Goal: Contribute content: Contribute content

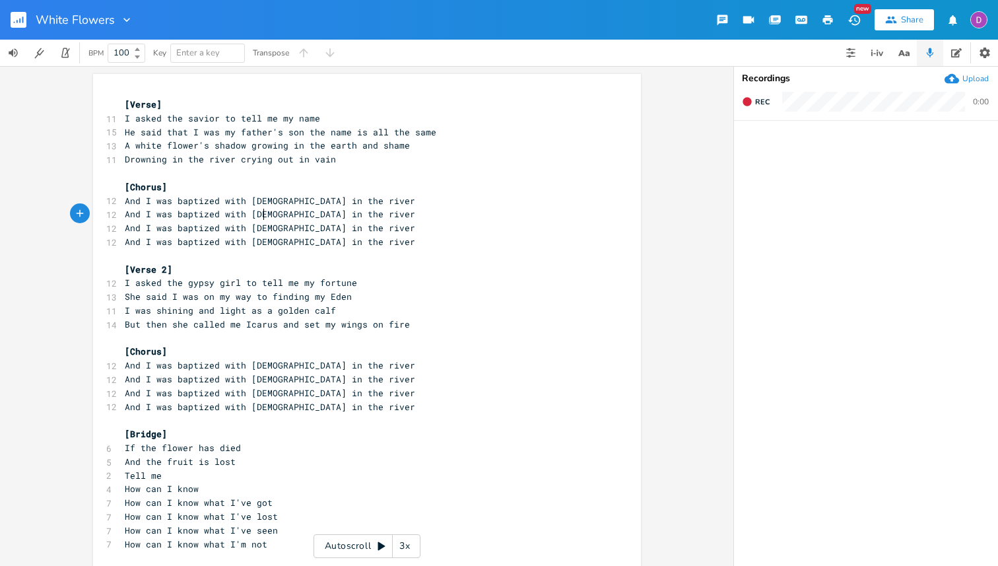
click at [261, 215] on span "And I was baptized with [DEMOGRAPHIC_DATA] in the river" at bounding box center [270, 214] width 290 height 12
type textarea "[DEMOGRAPHIC_DATA]"
click at [261, 215] on span "And I was baptized with [DEMOGRAPHIC_DATA] in the river" at bounding box center [270, 214] width 290 height 12
type textarea "with [DEMOGRAPHIC_DATA]"
drag, startPoint x: 218, startPoint y: 214, endPoint x: 276, endPoint y: 211, distance: 58.2
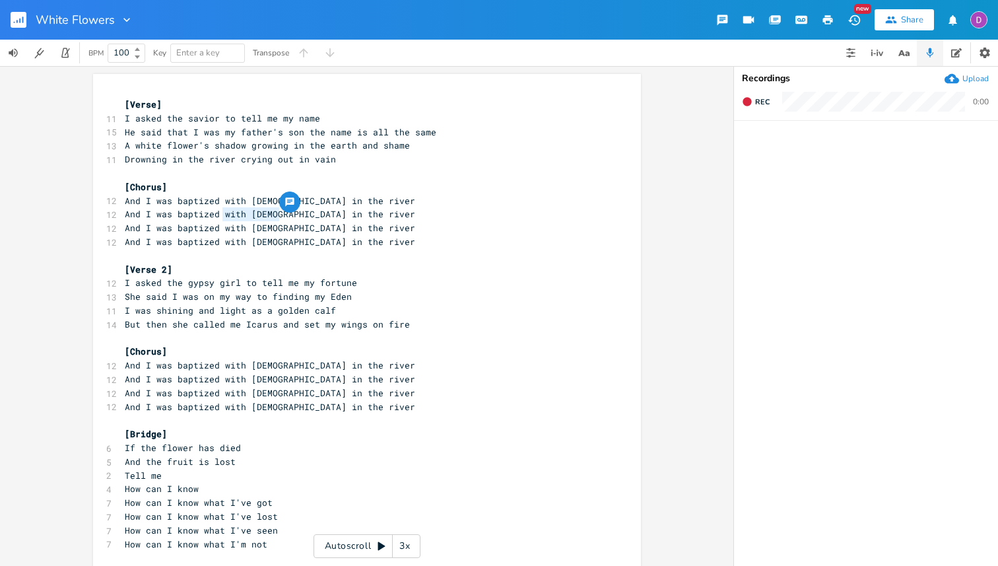
click at [276, 211] on div "with Judas x [Verse] 11 I asked the savior to tell me my name 15 He said that I…" at bounding box center [367, 369] width 548 height 591
click at [195, 224] on span "And I was baptized with [DEMOGRAPHIC_DATA] in the river" at bounding box center [270, 228] width 290 height 12
type textarea "buried"
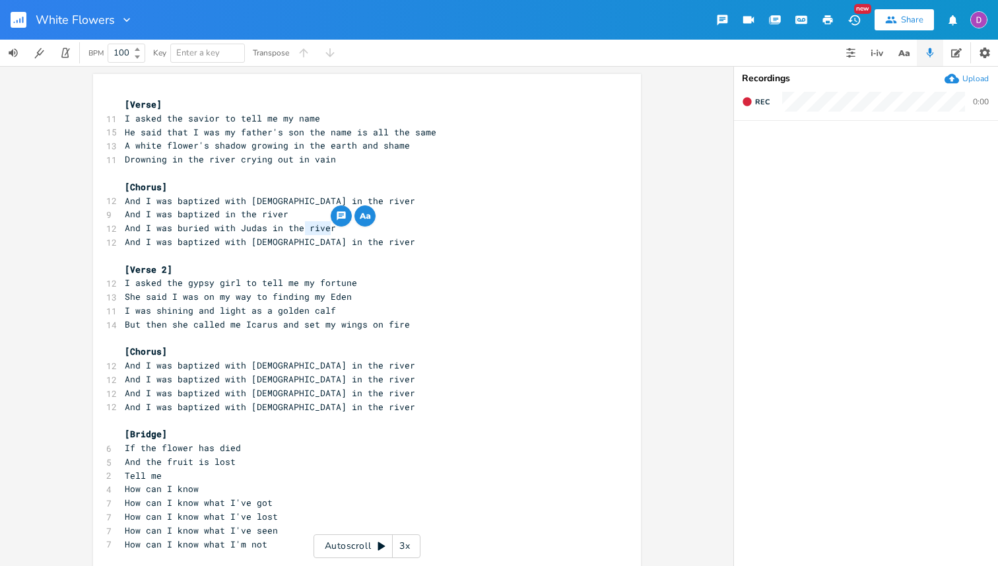
drag, startPoint x: 328, startPoint y: 230, endPoint x: 302, endPoint y: 230, distance: 25.7
click at [302, 230] on pre "And I was buried with Judas in the river" at bounding box center [360, 228] width 477 height 14
type textarea "silver"
type textarea "with [PERSON_NAME] in the river"
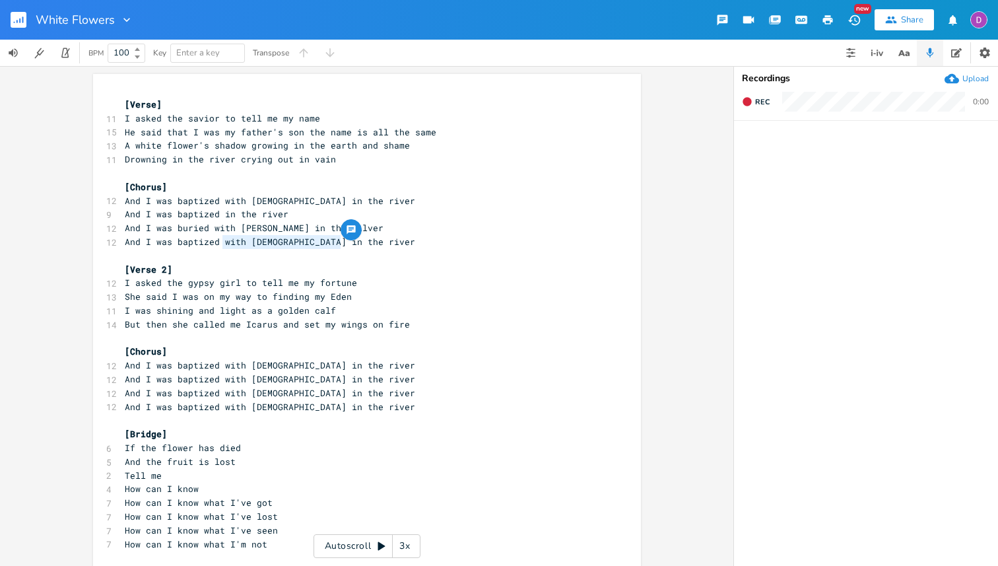
drag, startPoint x: 218, startPoint y: 241, endPoint x: 364, endPoint y: 241, distance: 146.5
click at [364, 241] on pre "And I was baptized with [DEMOGRAPHIC_DATA] in the river" at bounding box center [360, 242] width 477 height 14
click at [294, 296] on span "She said I was on my way to finding my Eden" at bounding box center [238, 296] width 227 height 12
type textarea "finding"
click at [294, 296] on span "She said I was on my way to finding my Eden" at bounding box center [238, 296] width 227 height 12
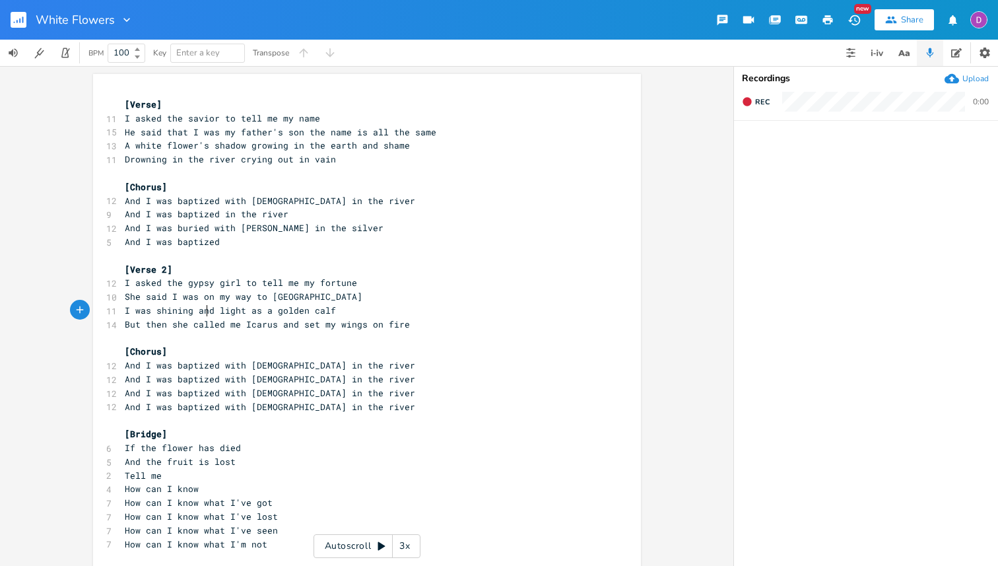
click at [201, 312] on span "I was shining and light as a golden calf" at bounding box center [230, 310] width 211 height 12
type textarea "as"
click at [366, 303] on div "[Verse] 11 I asked the savior to tell me my name 15 He said that I was my fathe…" at bounding box center [360, 372] width 477 height 549
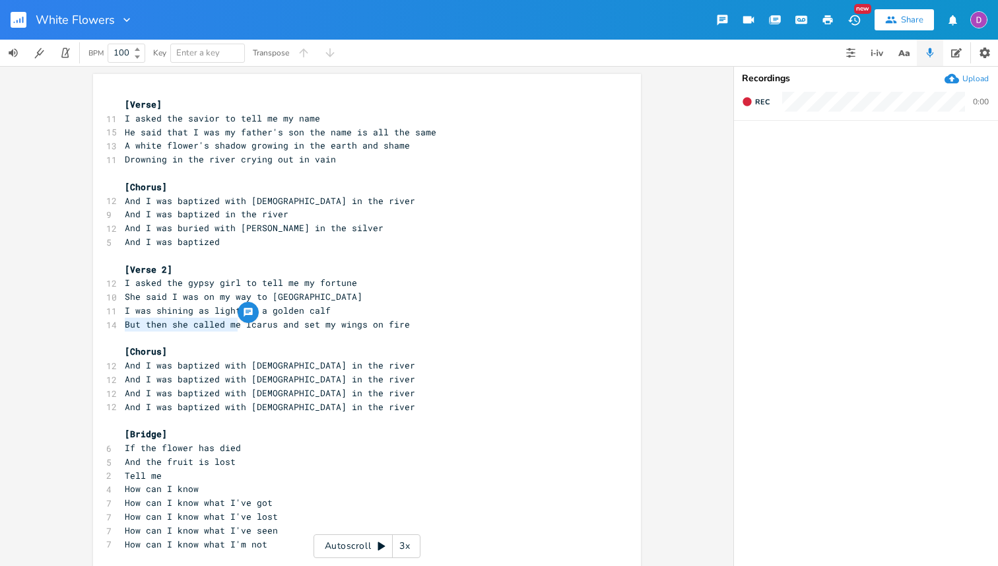
drag, startPoint x: 236, startPoint y: 325, endPoint x: 120, endPoint y: 323, distance: 115.5
click at [125, 323] on span "But then she called me Icarus and set my wings on fire" at bounding box center [267, 324] width 285 height 12
type textarea "While"
click at [193, 327] on span "While Icarus and set my wings on fire" at bounding box center [222, 324] width 195 height 12
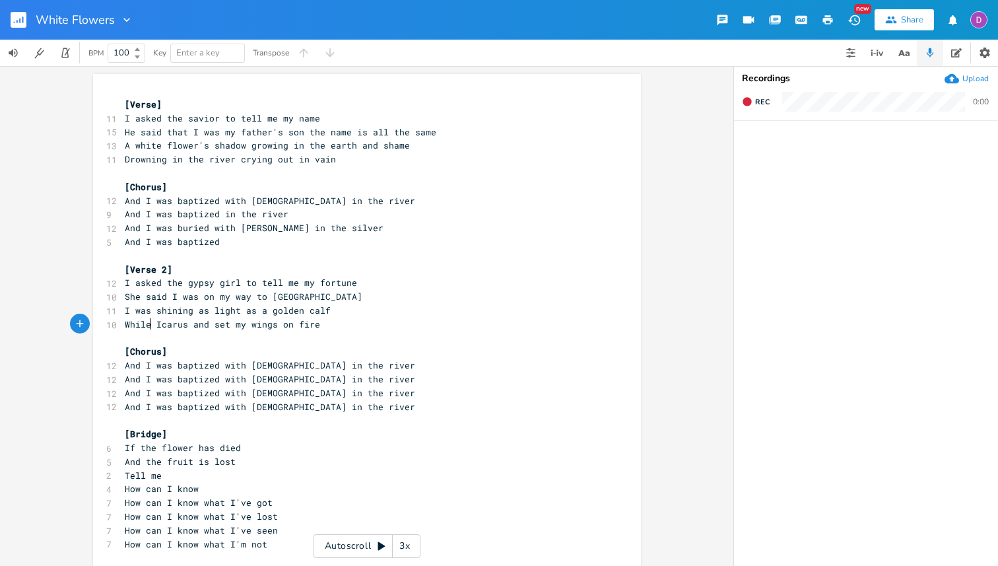
type textarea "and"
click at [193, 327] on span "While Icarus and set my wings on fire" at bounding box center [222, 324] width 195 height 12
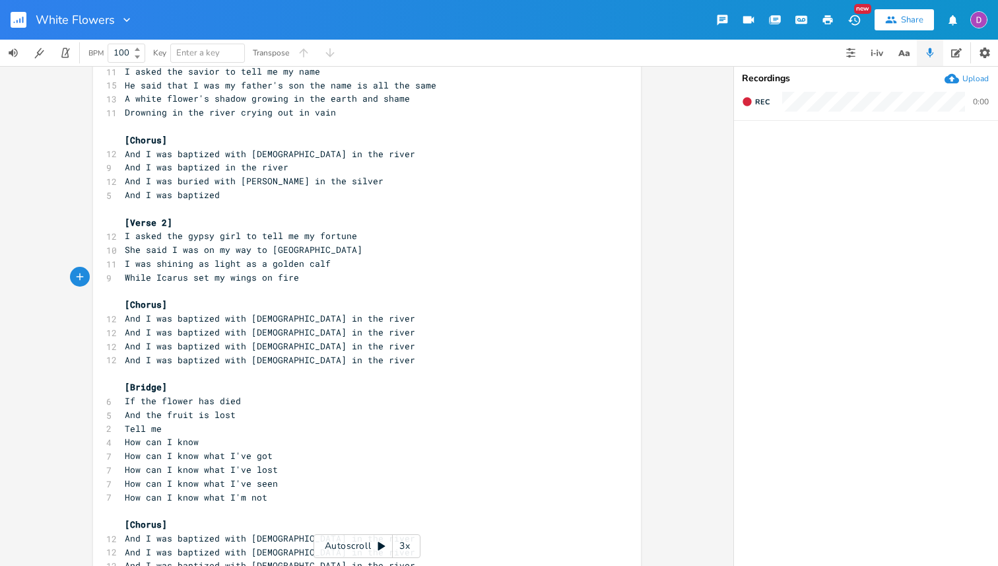
scroll to position [0, 0]
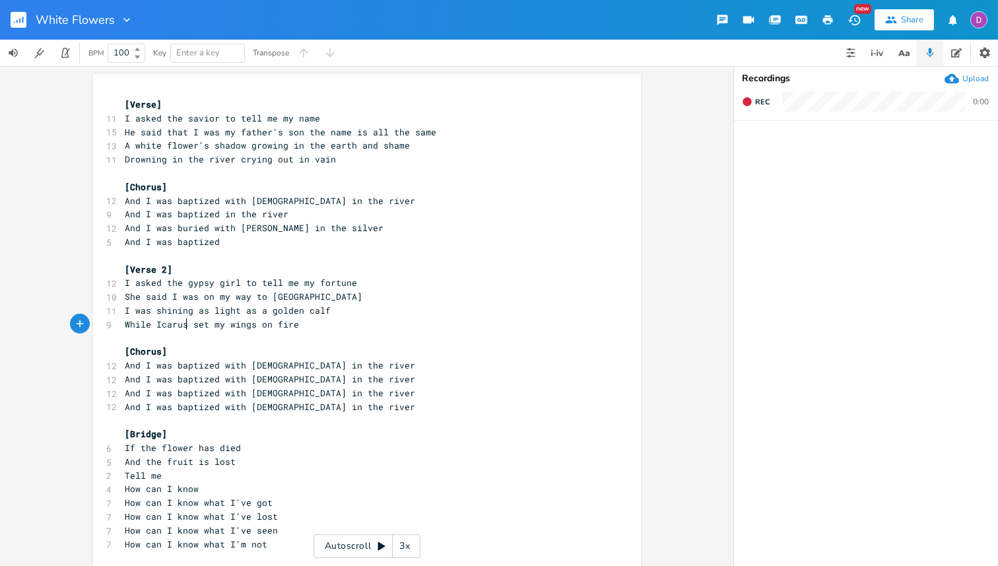
click at [142, 195] on span "And I was baptized with [DEMOGRAPHIC_DATA] in the river" at bounding box center [270, 201] width 290 height 12
type textarea "And"
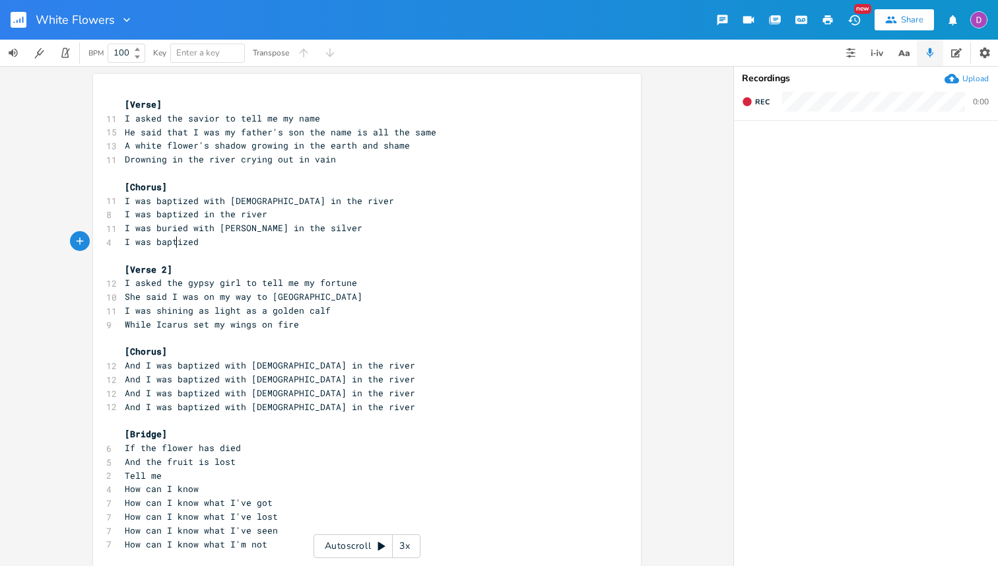
click at [173, 236] on span "I was baptized" at bounding box center [162, 242] width 74 height 12
type textarea "v"
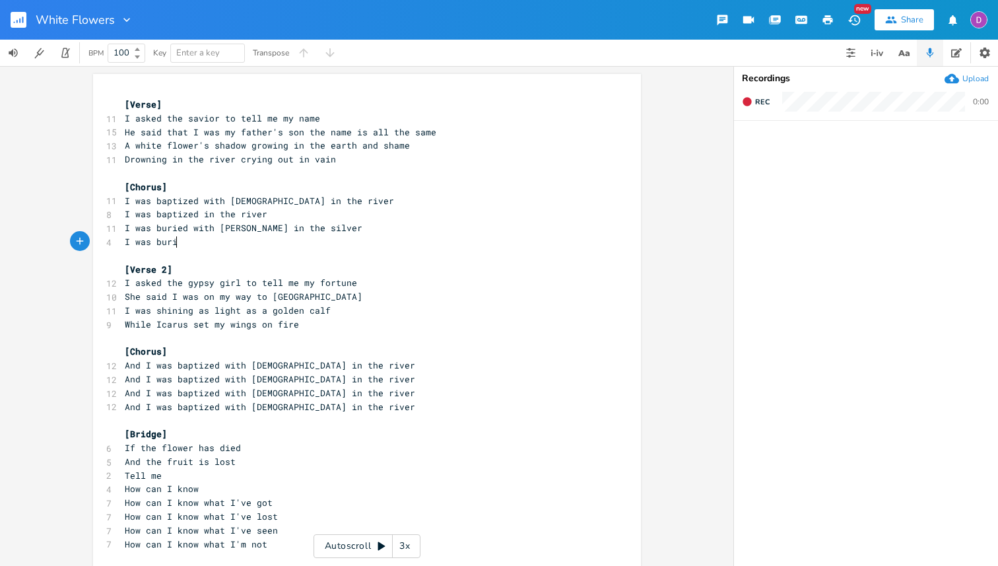
type textarea "buries"
type textarea "d"
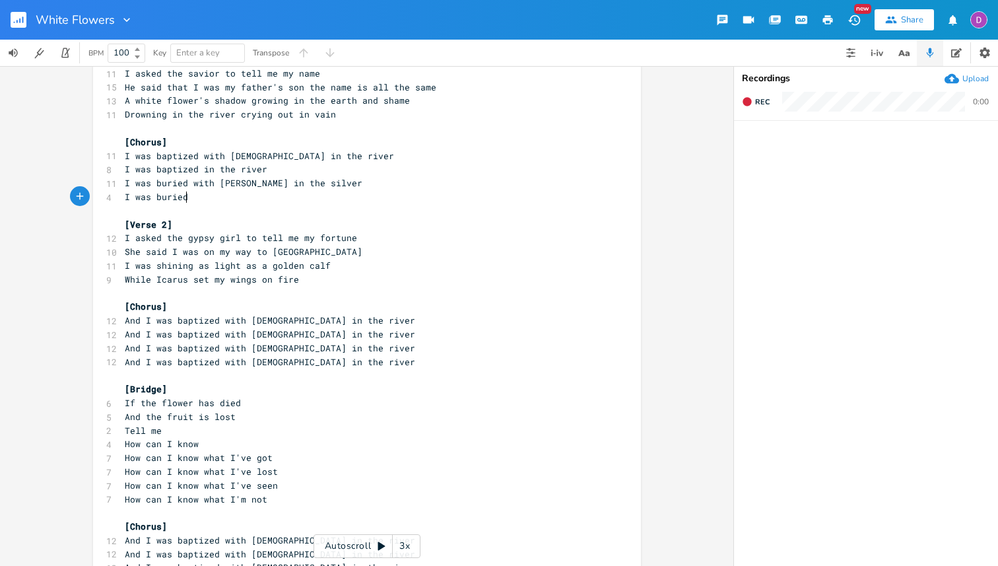
scroll to position [50, 0]
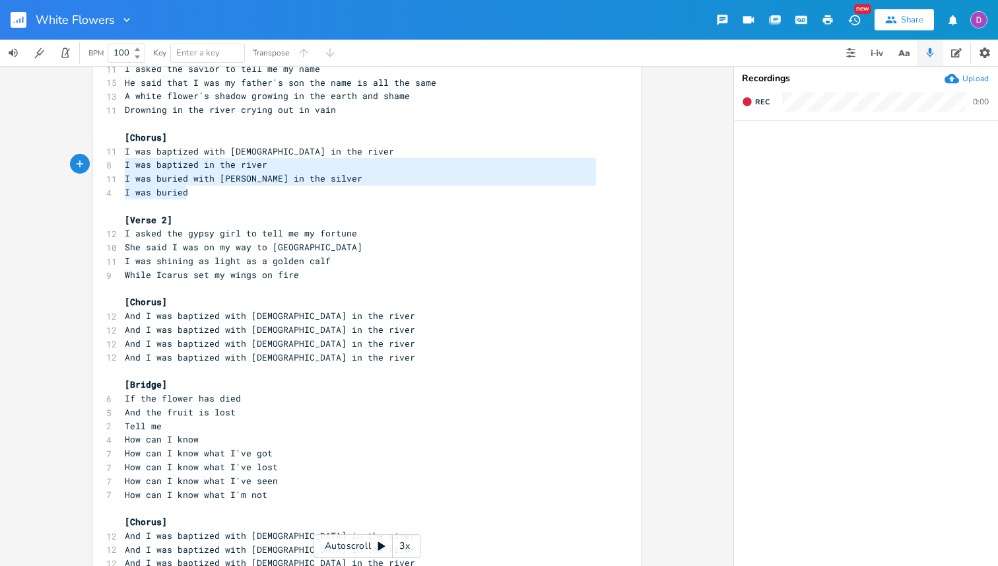
type textarea "I was baptized with [DEMOGRAPHIC_DATA] in the river I was baptized in the river…"
drag, startPoint x: 192, startPoint y: 190, endPoint x: 108, endPoint y: 154, distance: 91.1
click at [122, 154] on div "[Verse] 11 I asked the savior to tell me my name 15 He said that I was my fathe…" at bounding box center [360, 322] width 477 height 549
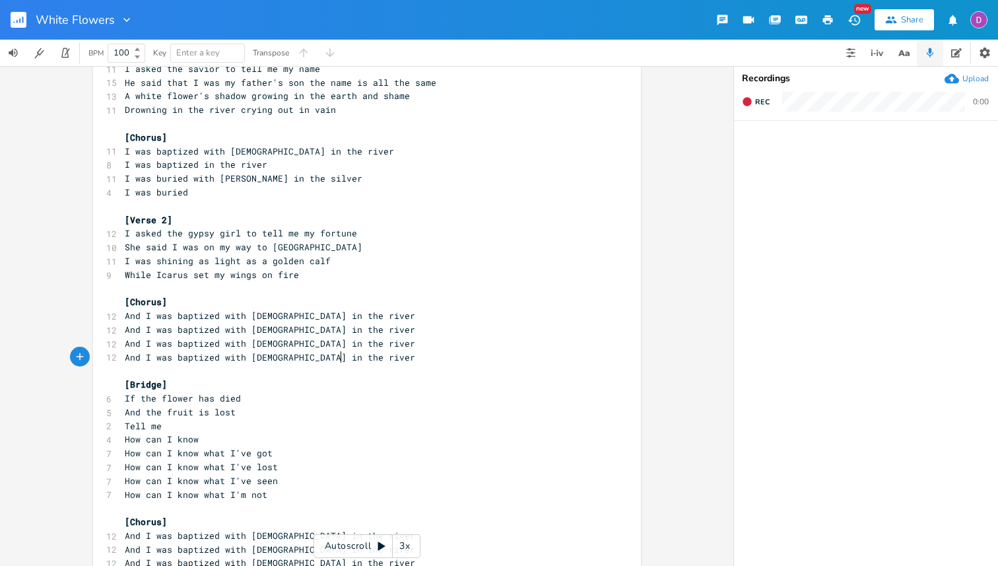
type textarea "And I was baptized with [DEMOGRAPHIC_DATA] in the river And I was baptized with…"
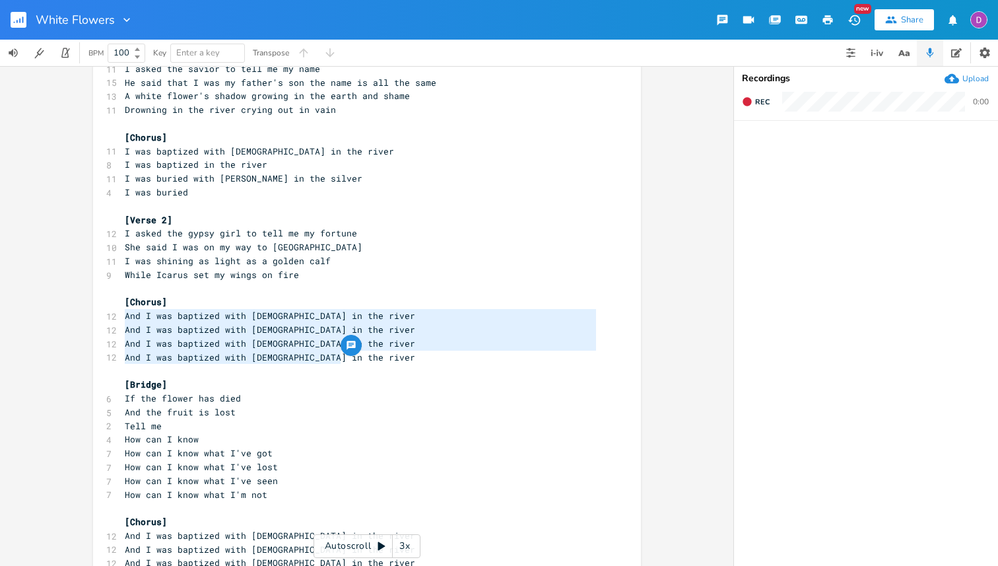
drag, startPoint x: 347, startPoint y: 355, endPoint x: 92, endPoint y: 318, distance: 257.6
click at [93, 318] on div "And I was baptized with [DEMOGRAPHIC_DATA] in the river And I was baptized with…" at bounding box center [367, 319] width 548 height 591
type textarea "v"
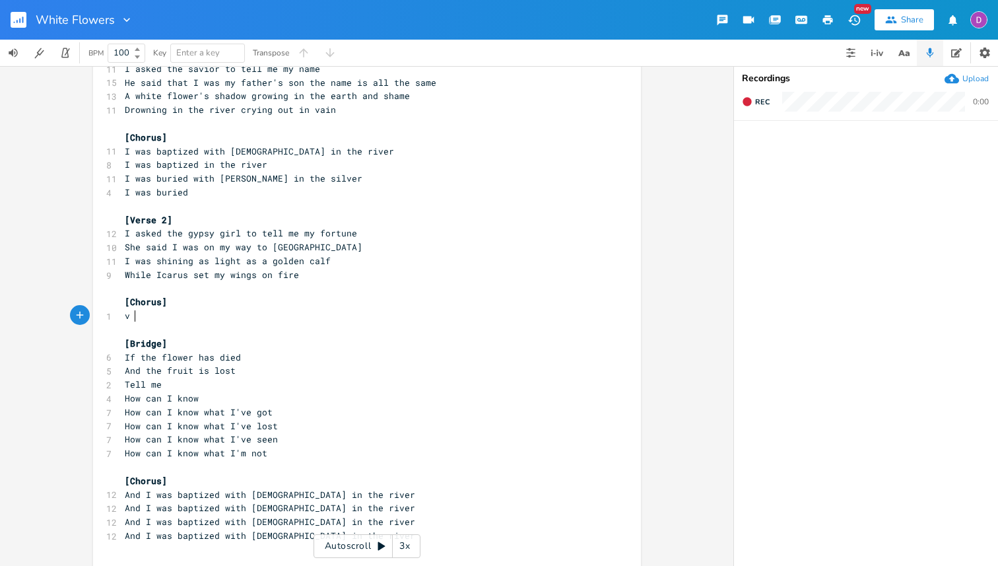
scroll to position [0, 6]
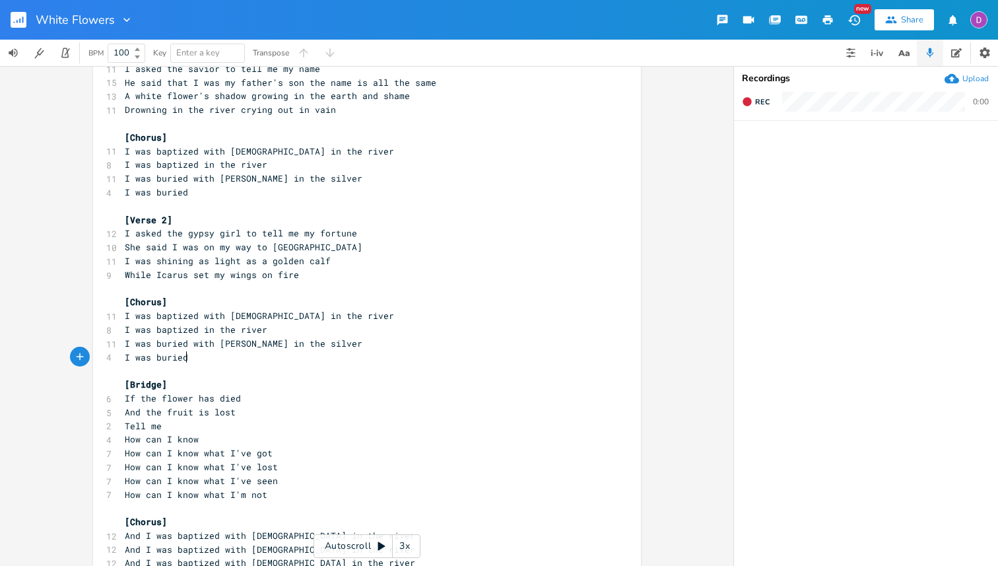
click at [129, 319] on span "I was baptized with [DEMOGRAPHIC_DATA] in the river" at bounding box center [259, 316] width 269 height 12
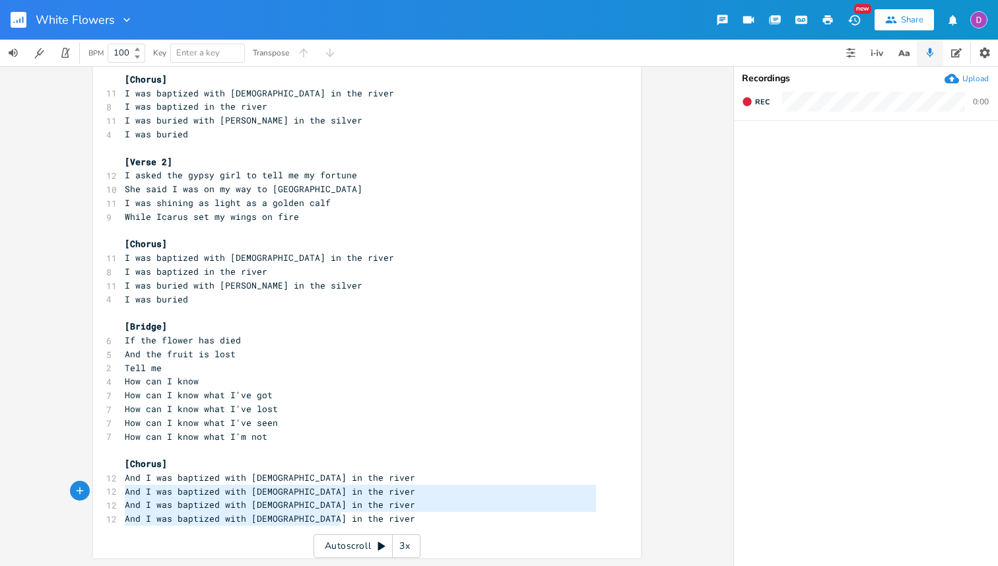
type textarea "And I was baptized with [DEMOGRAPHIC_DATA] in the river And I was baptized with…"
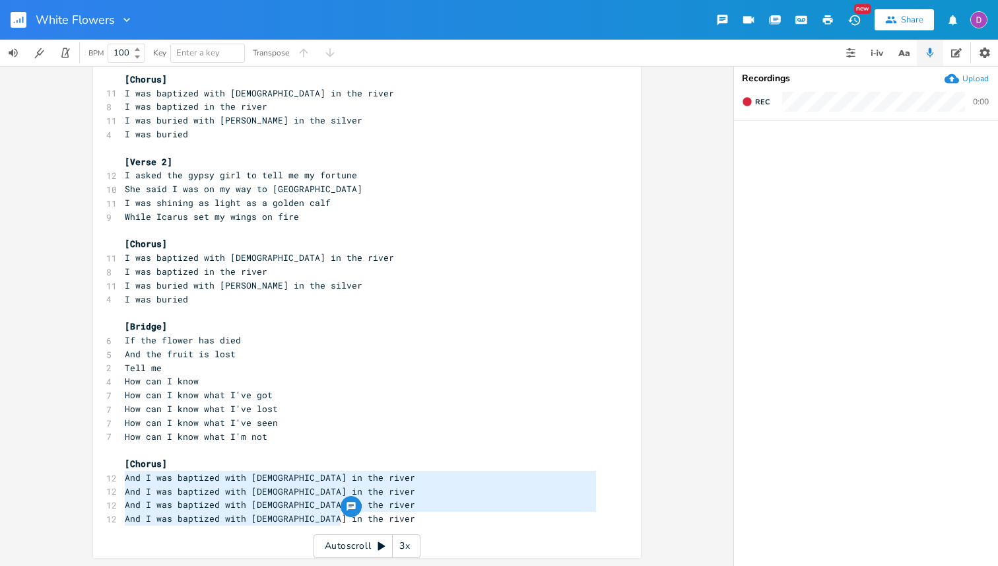
drag, startPoint x: 347, startPoint y: 521, endPoint x: 102, endPoint y: 479, distance: 248.6
click at [122, 479] on div "[Verse] 11 I asked the savior to tell me my name 15 He said that I was my fathe…" at bounding box center [360, 264] width 477 height 549
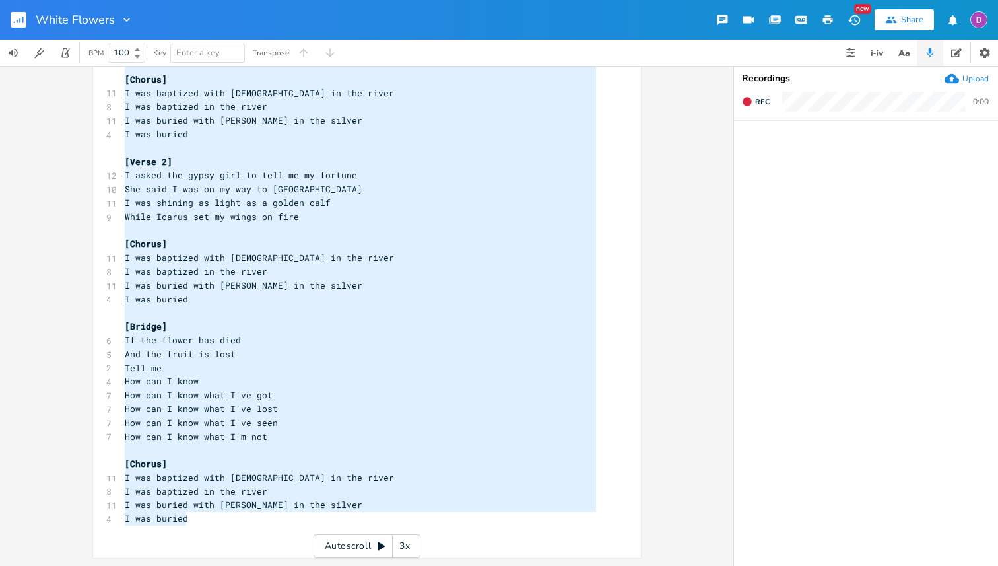
scroll to position [15, 0]
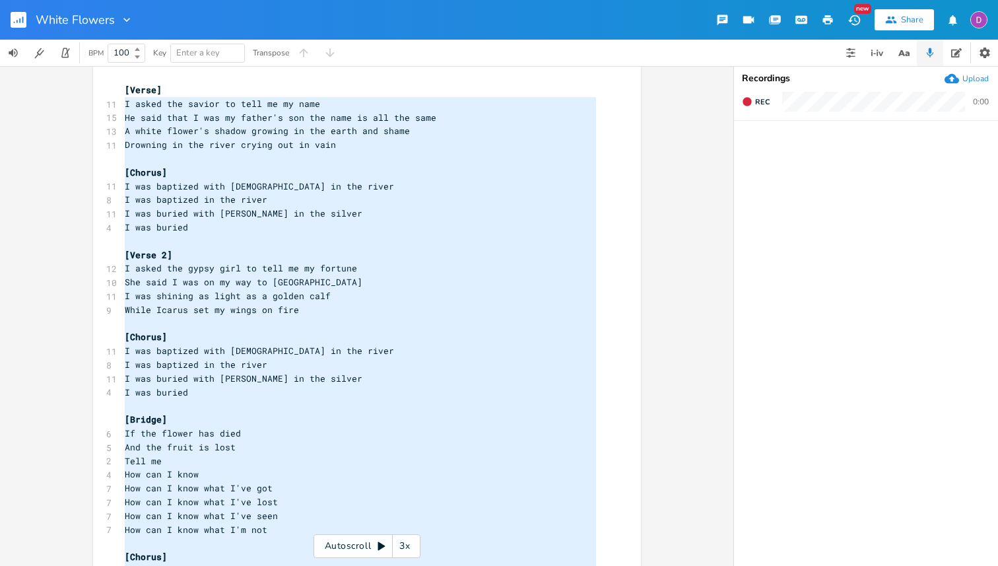
type textarea "[Verse] I asked the savior to tell me my name He said that I was my father's so…"
drag, startPoint x: 206, startPoint y: 520, endPoint x: 106, endPoint y: 83, distance: 448.2
click at [106, 83] on div "[Verse] I asked the savior to tell me my name He said that I was my father's so…" at bounding box center [367, 354] width 548 height 591
click at [200, 230] on pre "I was buried" at bounding box center [360, 227] width 477 height 14
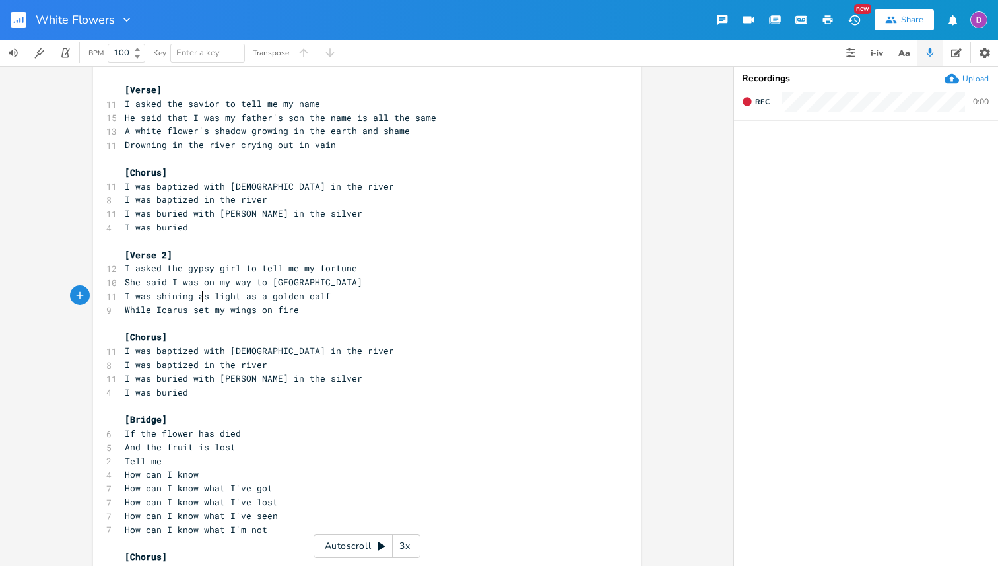
click at [196, 292] on span "I was shining as light as a golden calf" at bounding box center [228, 296] width 206 height 12
type textarea "as"
click at [196, 292] on span "I was shining as light as a golden calf" at bounding box center [228, 296] width 206 height 12
click at [311, 294] on pre "I was shining light as a golden calf" at bounding box center [360, 296] width 477 height 14
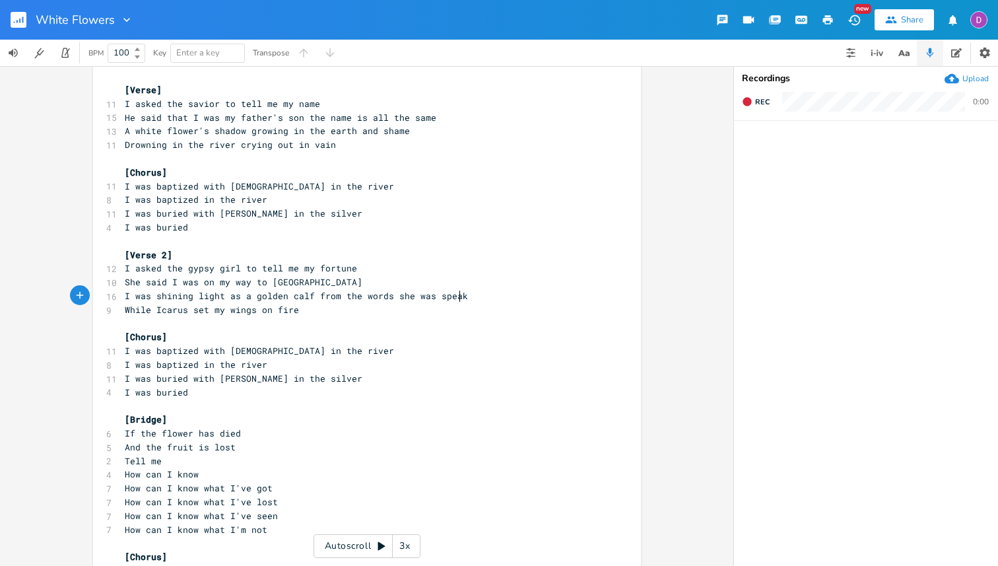
type textarea "from the words she was speaking"
click at [250, 299] on span "I was shining light as a golden calf from the words she was speaking" at bounding box center [304, 296] width 359 height 12
type textarea "I was shining light as a"
type textarea "S"
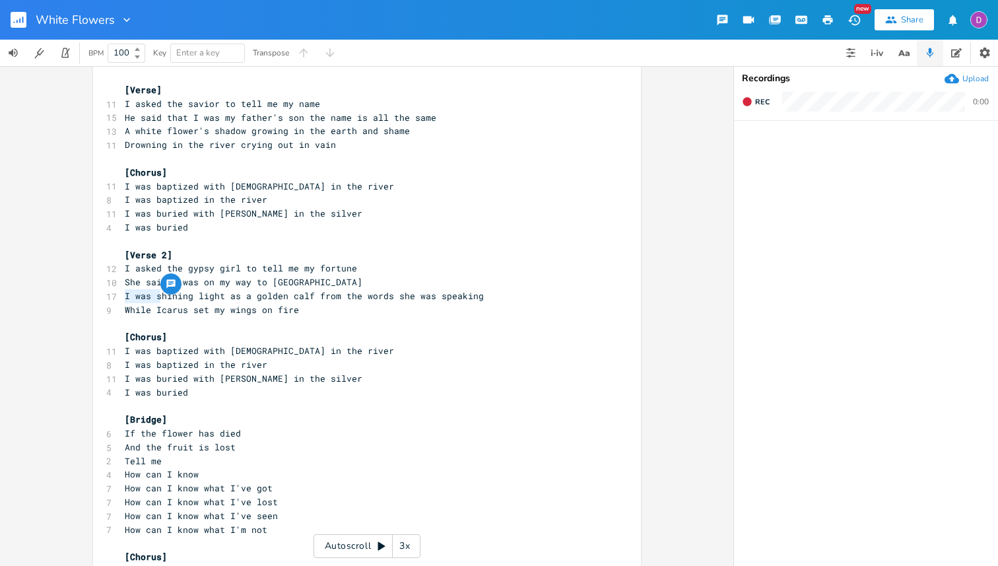
scroll to position [0, 5]
click at [160, 298] on span "Shining light as a golden calf from the words she was speaking" at bounding box center [288, 296] width 327 height 12
type textarea "e"
click at [206, 296] on span "Shine light as a golden calf from the words she was speaking" at bounding box center [283, 296] width 317 height 12
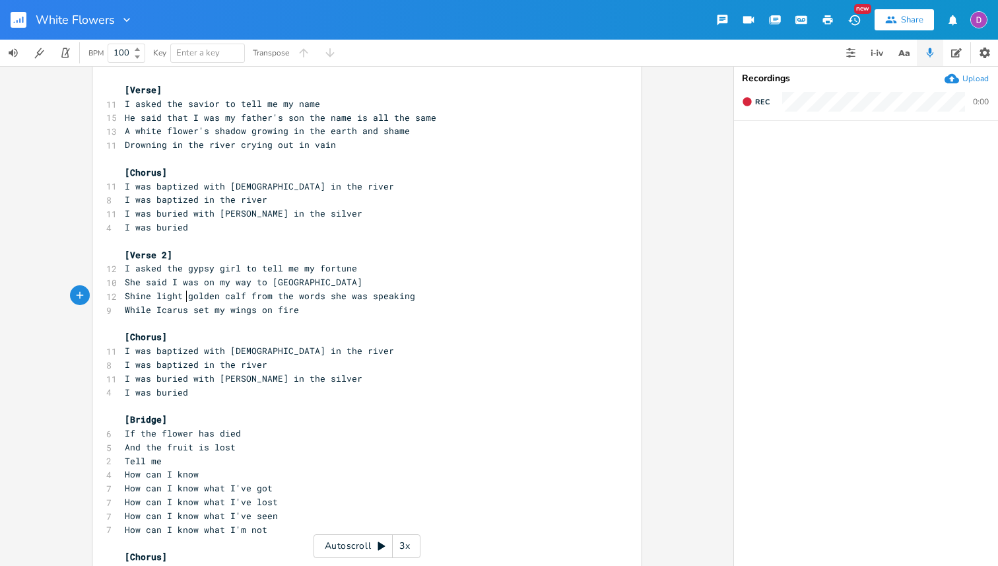
scroll to position [0, 3]
click at [294, 308] on pre "While Icarus set my wings on fire" at bounding box center [360, 310] width 477 height 14
click at [152, 312] on span "While Icarus set my wings on fire" at bounding box center [212, 310] width 174 height 12
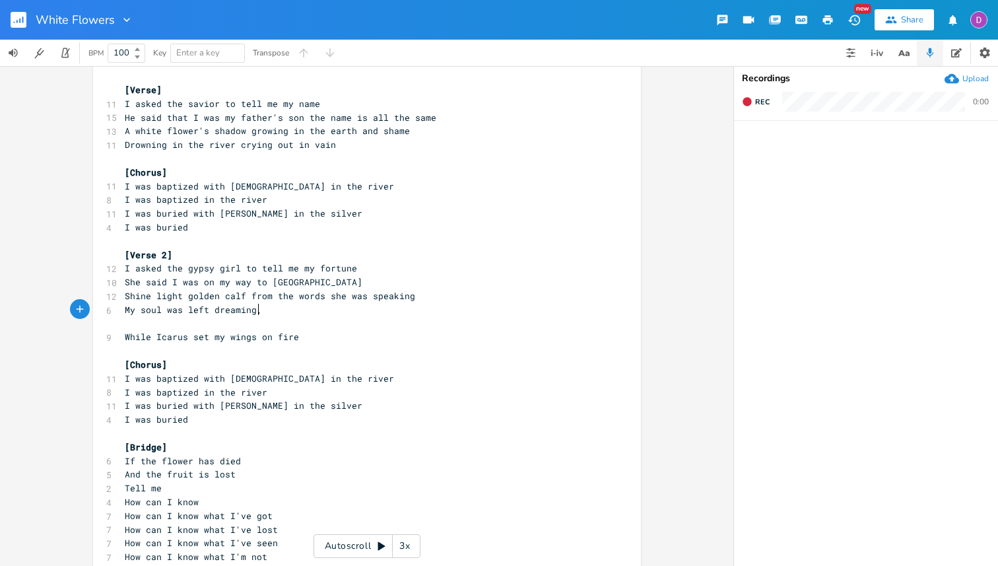
scroll to position [0, 108]
type textarea "My soul was left dreaming, my soul was left dreaming"
click at [306, 337] on pre "While Icarus set my wings on fire" at bounding box center [360, 337] width 477 height 14
type textarea "aflame"
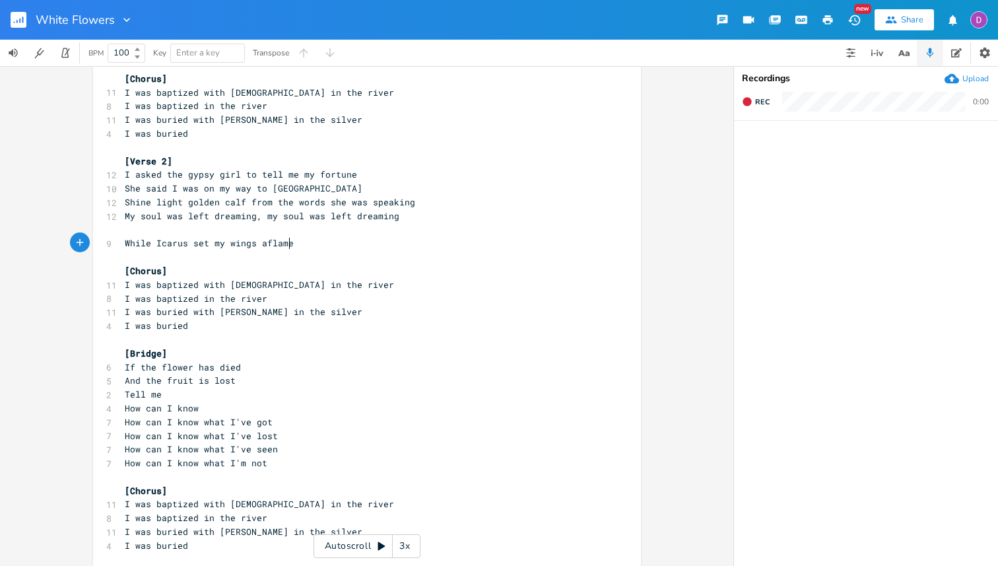
scroll to position [95, 0]
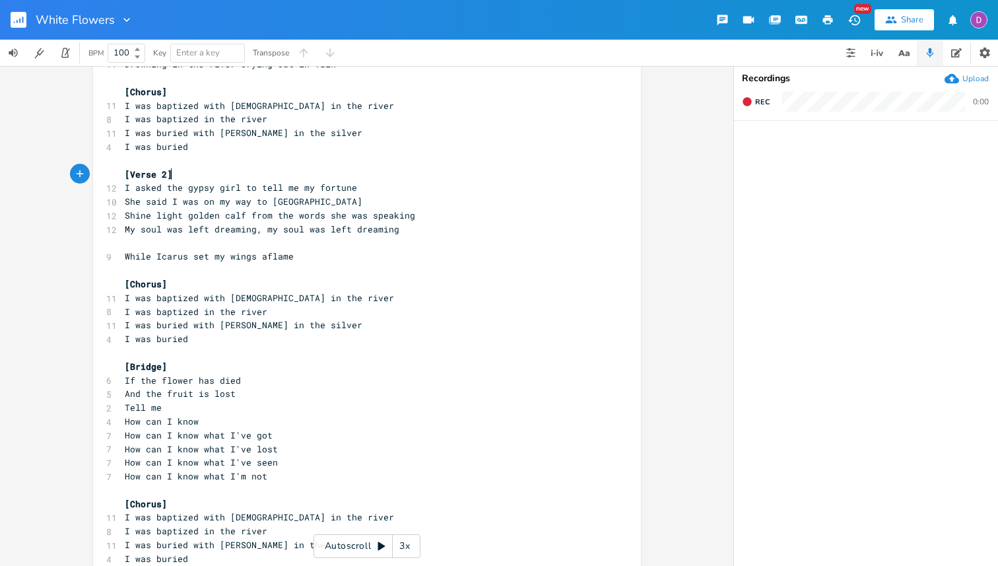
click at [180, 173] on pre "[Verse 2]" at bounding box center [360, 175] width 477 height 14
type textarea "[Verse 2]"
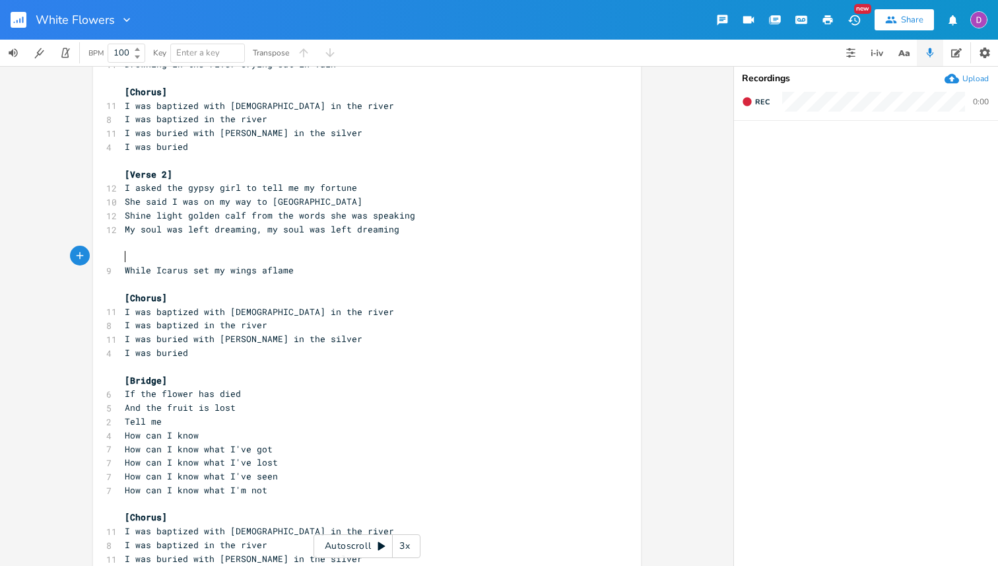
paste textarea "3"
type textarea "3"
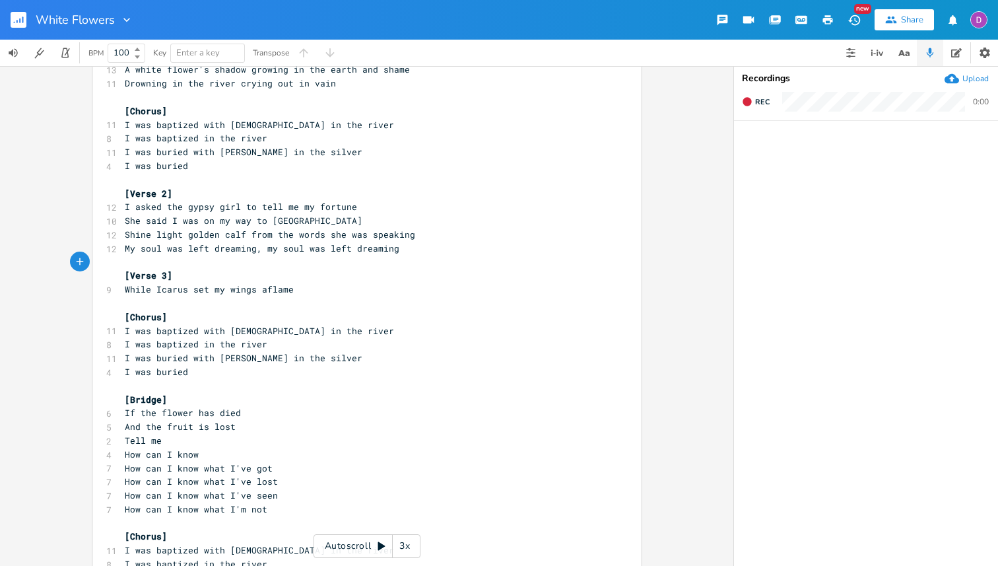
scroll to position [80, 0]
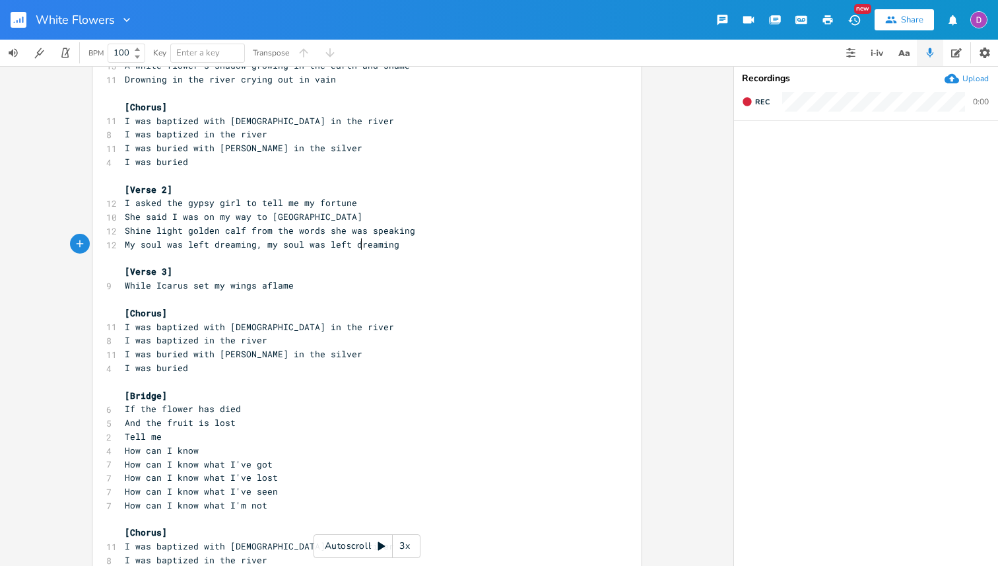
click at [359, 246] on span "My soul was left dreaming, my soul was left dreaming" at bounding box center [262, 244] width 275 height 12
type textarea "lm"
type textarea "ame"
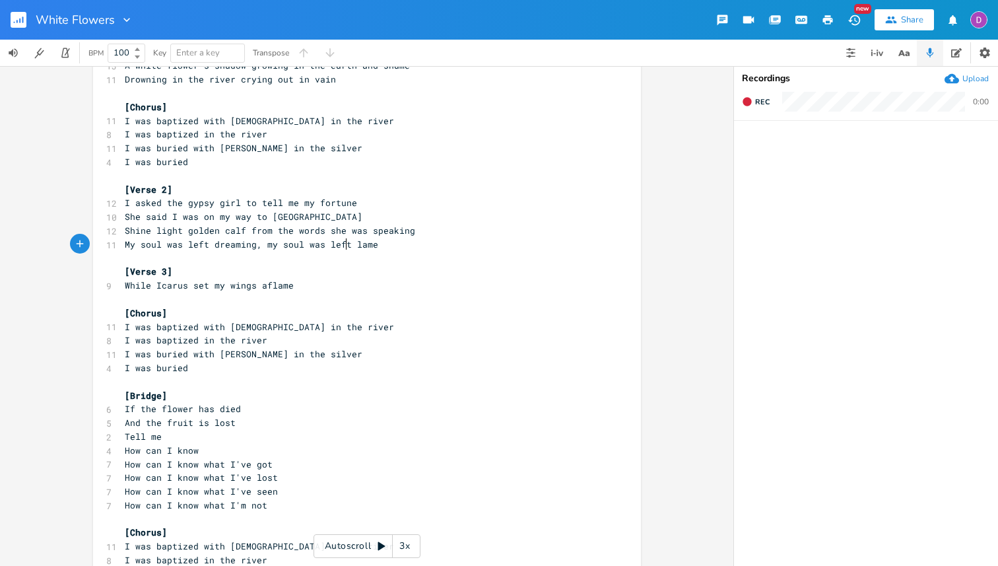
click at [343, 246] on span "My soul was left dreaming, my soul was left lame" at bounding box center [251, 244] width 253 height 12
type textarea "broken and"
type textarea "eft"
drag, startPoint x: 344, startPoint y: 244, endPoint x: 325, endPoint y: 246, distance: 19.3
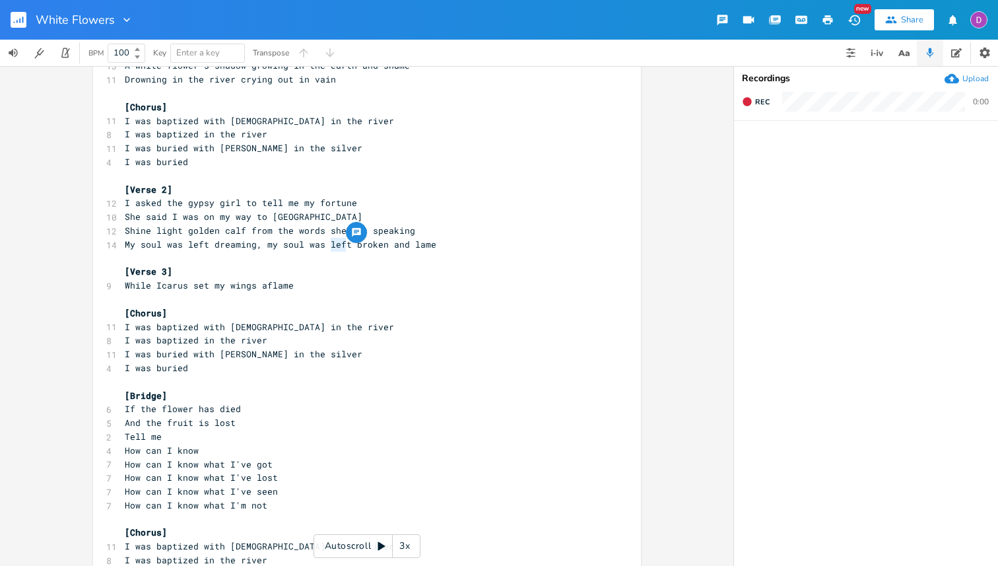
click at [325, 246] on span "My soul was left dreaming, my soul was left broken and lame" at bounding box center [281, 244] width 312 height 12
click at [301, 290] on pre "While Icarus set my wings aflame" at bounding box center [360, 286] width 477 height 14
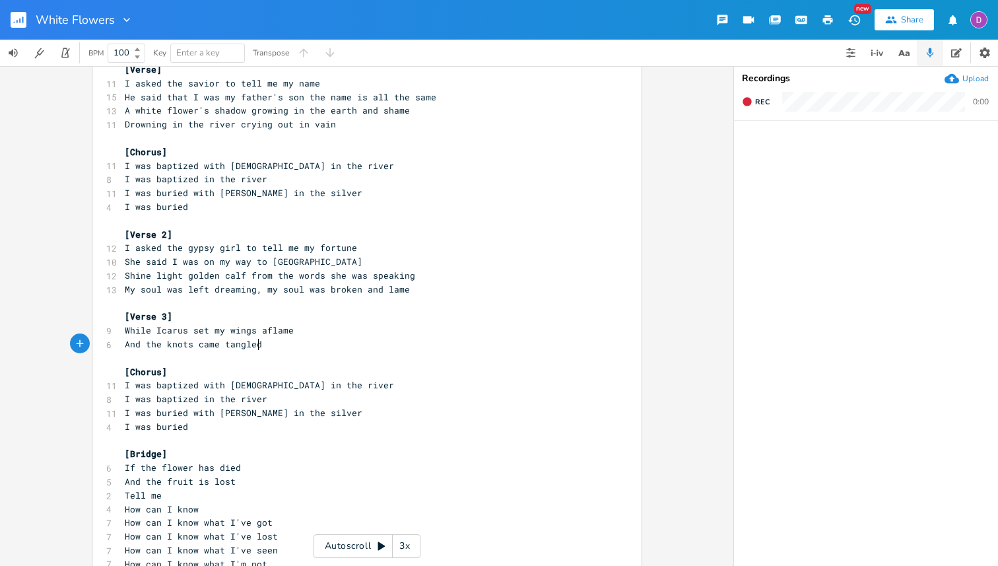
scroll to position [36, 0]
type textarea "And the knots came tangled"
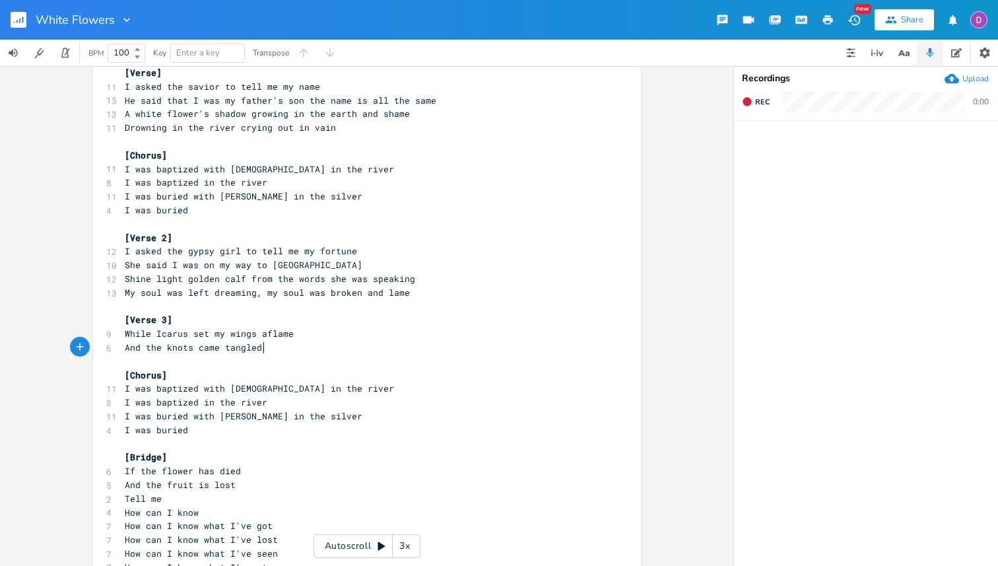
scroll to position [42, 0]
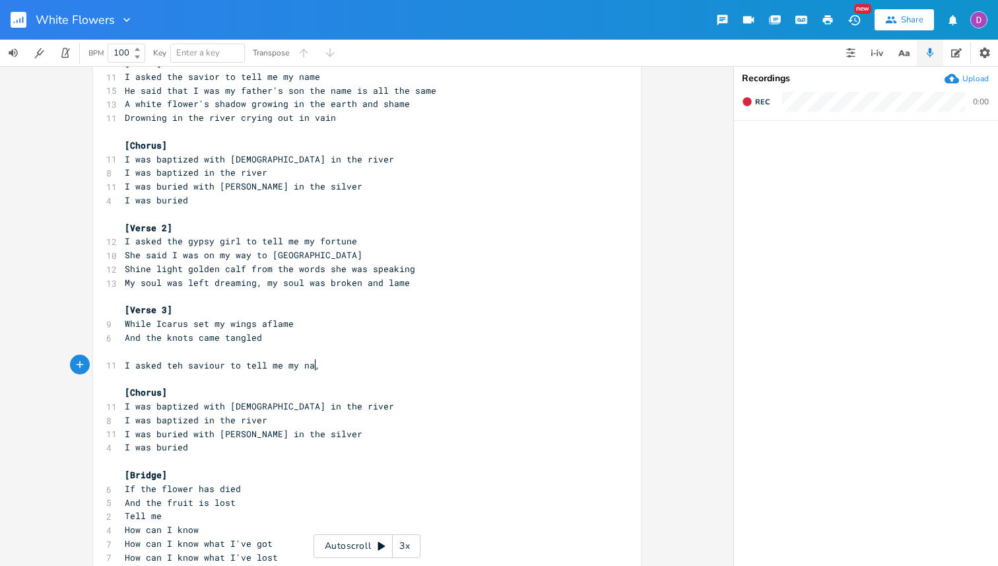
type textarea "I asked teh saviour to tell me my na,e"
click at [197, 73] on span "I asked the savior to tell me my name" at bounding box center [222, 77] width 195 height 12
type textarea "saviour"
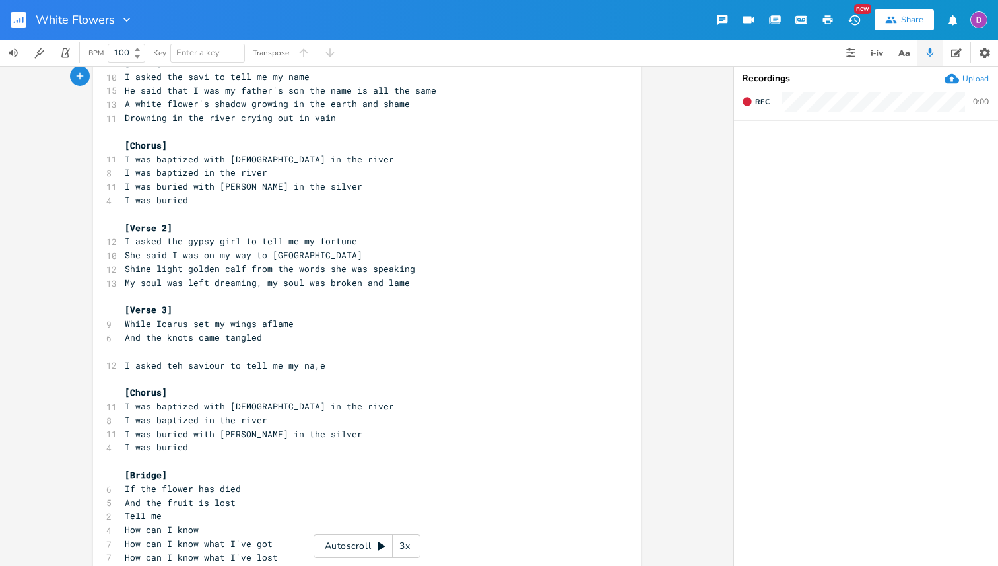
scroll to position [0, 28]
click at [321, 364] on pre "I asked teh saviour to tell me my na,e" at bounding box center [360, 365] width 477 height 14
type textarea "e"
type textarea "me"
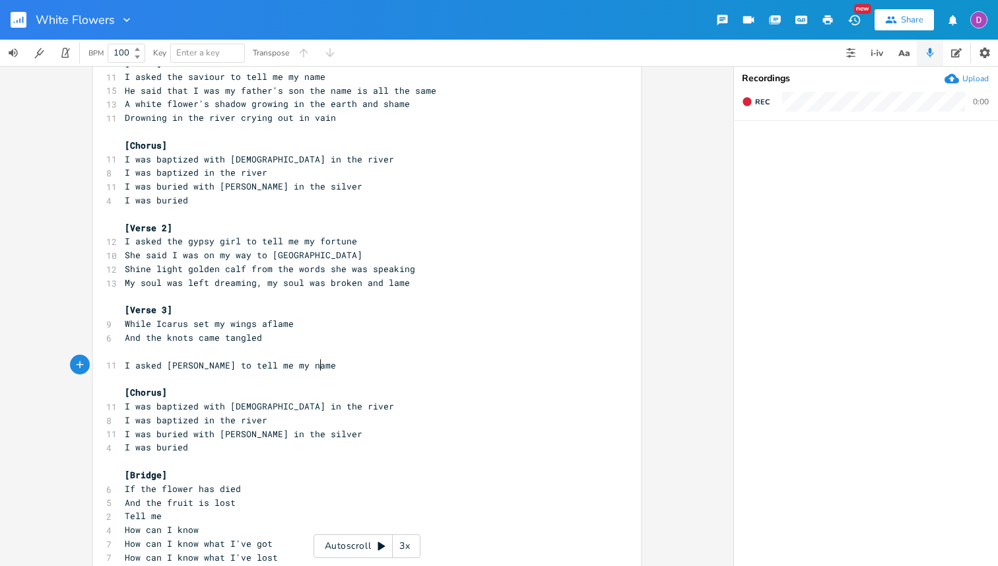
click at [282, 336] on pre "And the knots came tangled" at bounding box center [360, 338] width 477 height 14
type textarea "and wound"
click at [273, 356] on pre "​" at bounding box center [360, 352] width 477 height 14
type textarea "And I was"
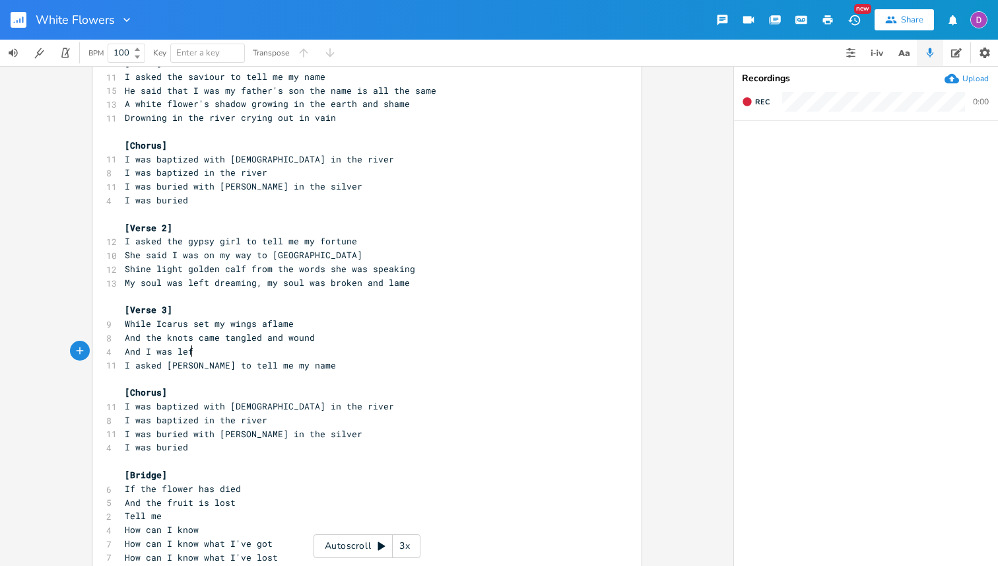
type textarea "as left f"
type textarea "drowing"
type textarea ", crying in vain"
type textarea "So"
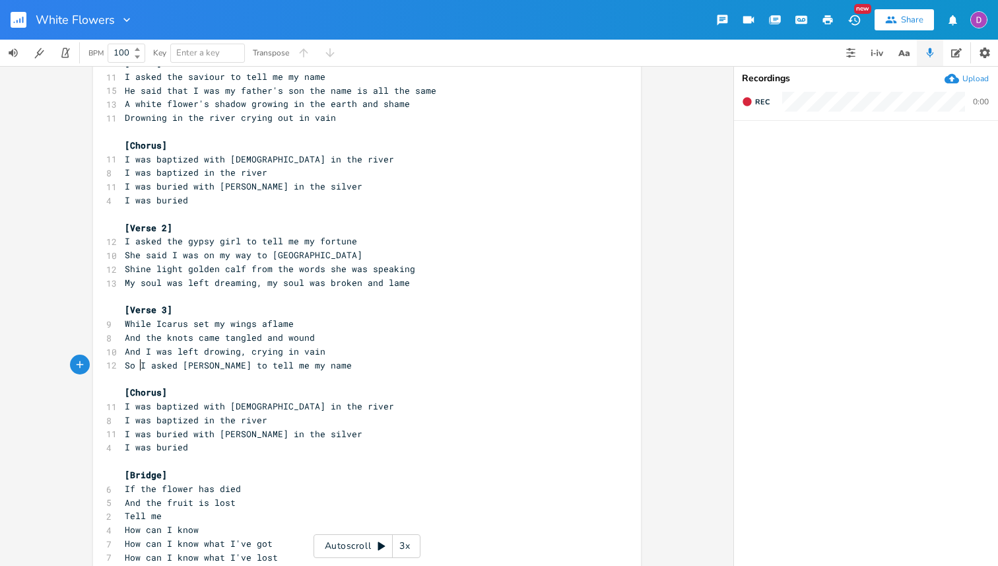
scroll to position [0, 11]
type textarea "e"
click at [345, 349] on pre "And I was left drowing, crying in vain" at bounding box center [360, 352] width 477 height 14
click at [279, 351] on span "And I was left drowing, crying in vain" at bounding box center [225, 351] width 201 height 12
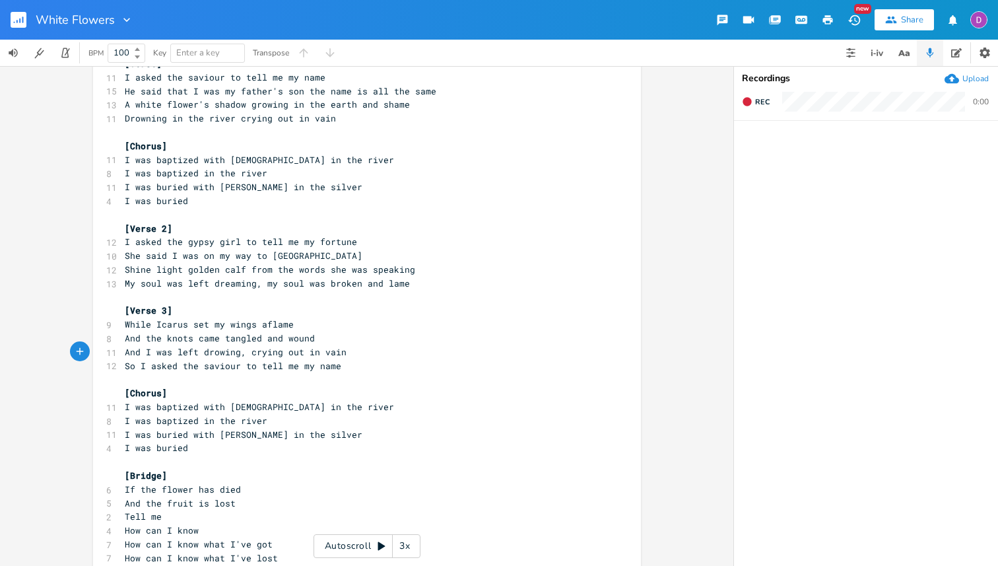
scroll to position [19, 0]
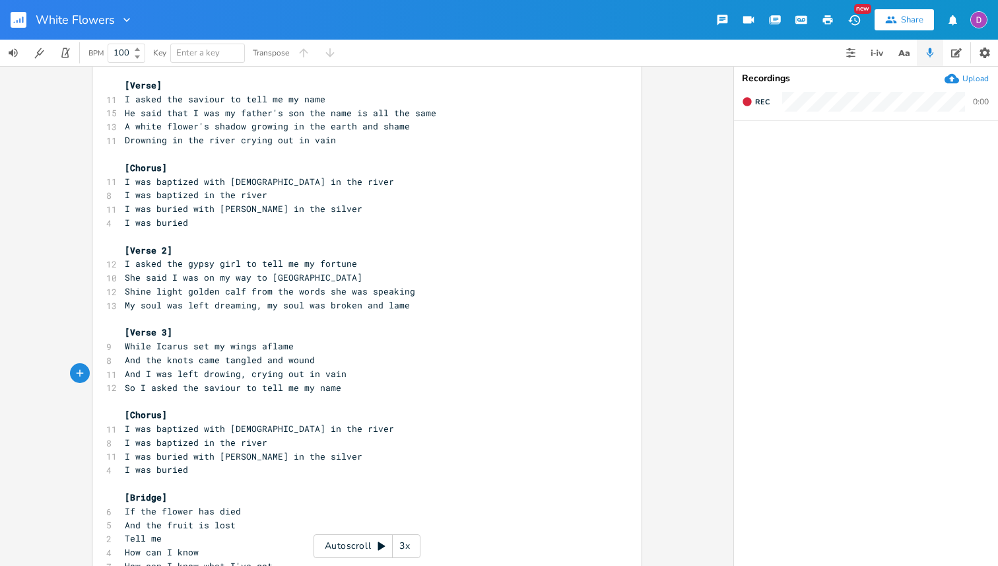
type textarea "out"
click at [313, 360] on pre "And the knots came tangled and wound" at bounding box center [360, 360] width 477 height 14
type textarea "the furies claim"
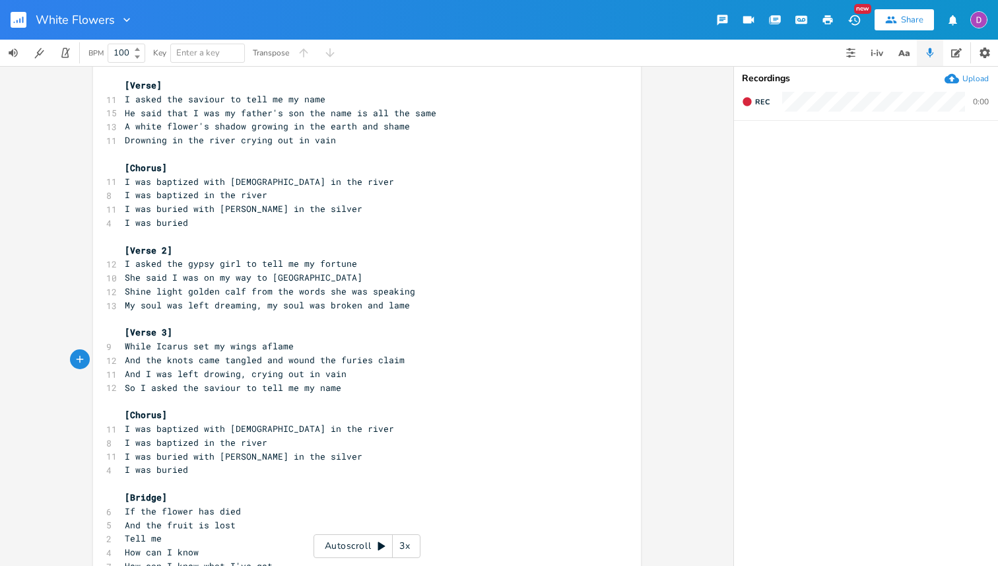
click at [162, 359] on span "And the knots came tangled and wound the furies claim" at bounding box center [265, 360] width 280 height 12
type textarea "The"
click at [221, 361] on span "The knots came tangled and wound the furies claim" at bounding box center [254, 360] width 259 height 12
type textarea "tangled"
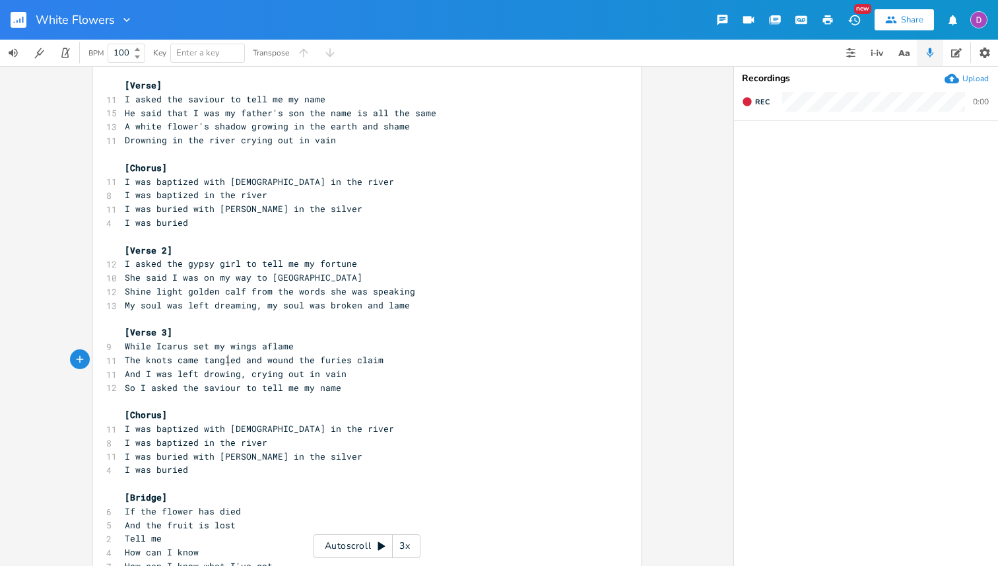
click at [221, 361] on span "The knots came tangled and wound the furies claim" at bounding box center [254, 360] width 259 height 12
click at [265, 360] on span "The knots tangled and wound the furies claim" at bounding box center [241, 360] width 232 height 12
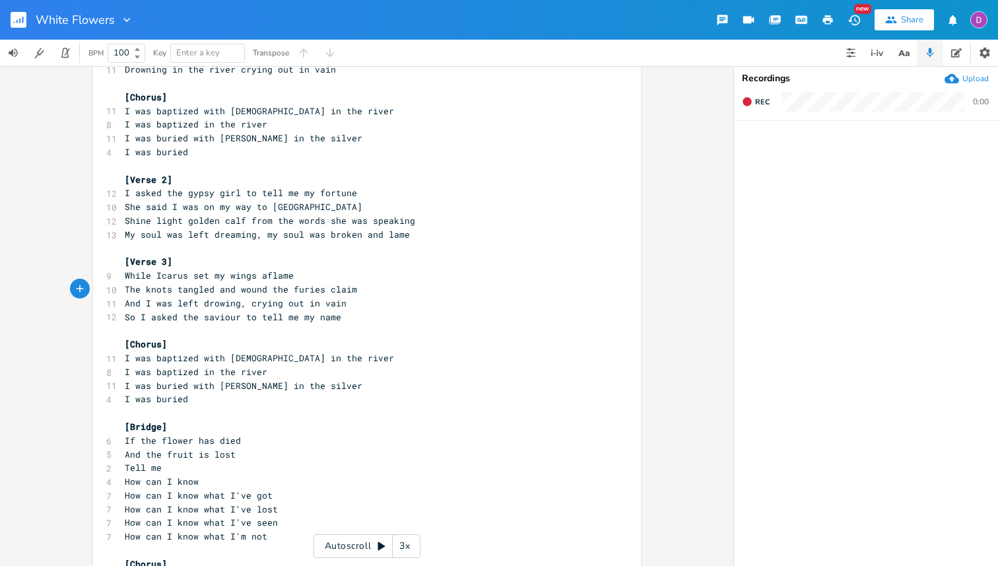
scroll to position [91, 0]
click at [375, 289] on pre "The knots tangled and wound the furies claim" at bounding box center [360, 288] width 477 height 14
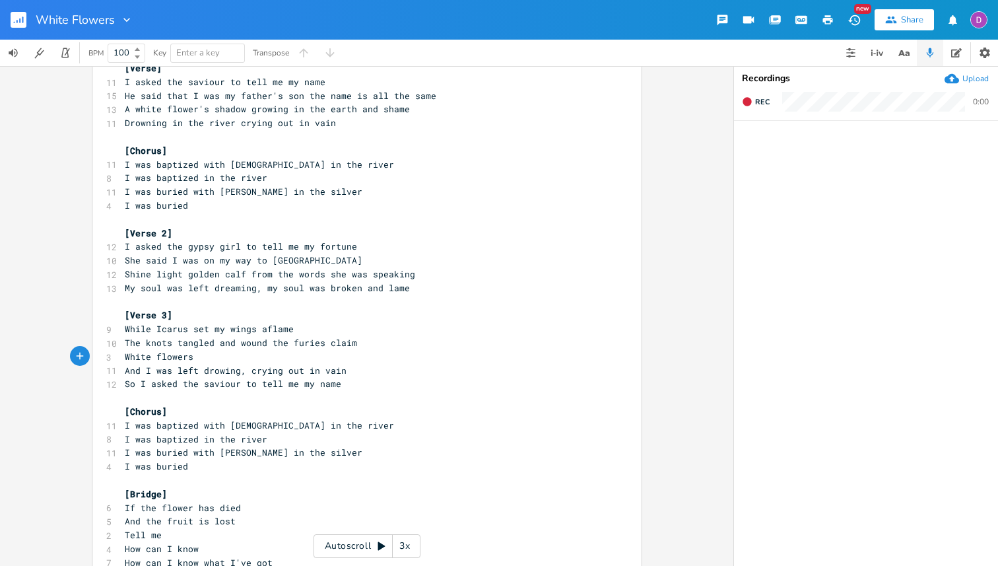
scroll to position [0, 58]
type textarea "White flowers nourished in earth and shame"
click at [354, 372] on pre "And I was left drowing, crying out in vain" at bounding box center [360, 371] width 477 height 14
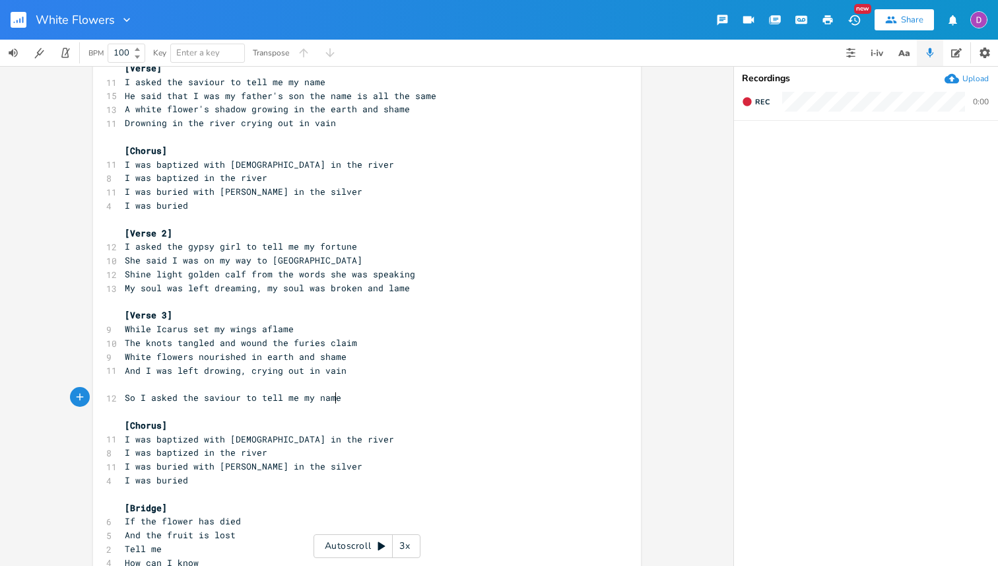
type textarea "So I asked the saviour to tell me my name"
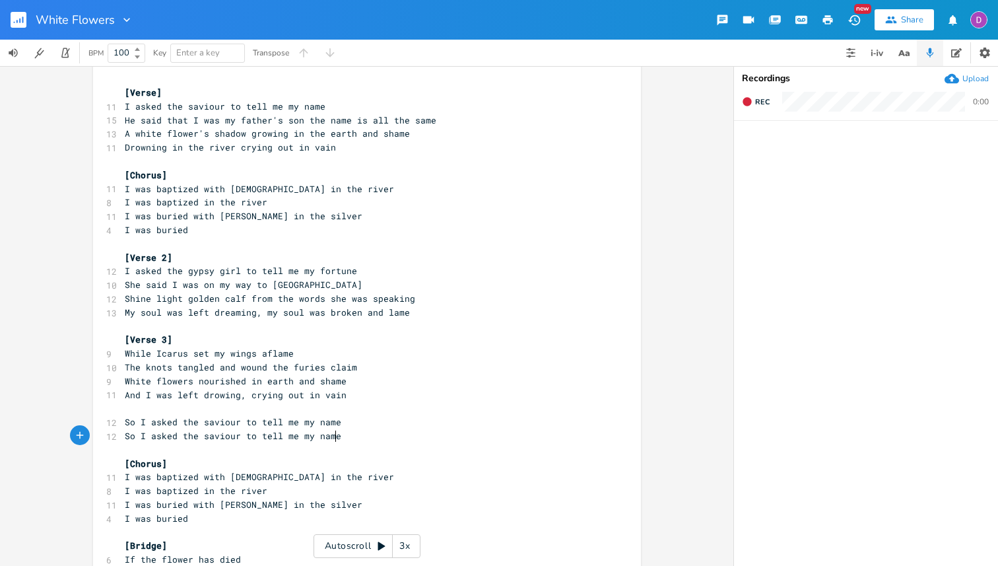
scroll to position [24, 0]
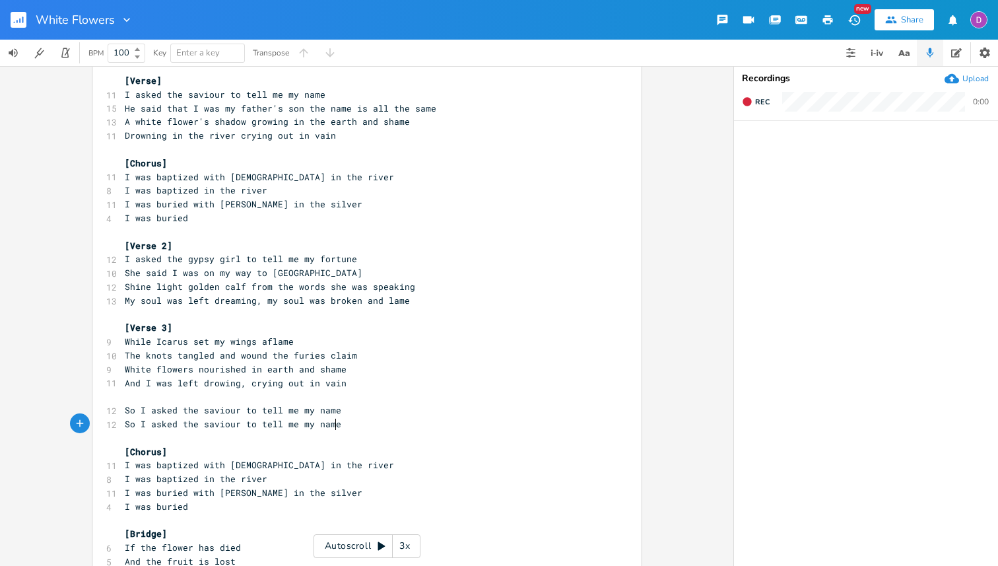
click at [436, 112] on pre "He said that I was my father's son the name is all the same" at bounding box center [360, 109] width 477 height 14
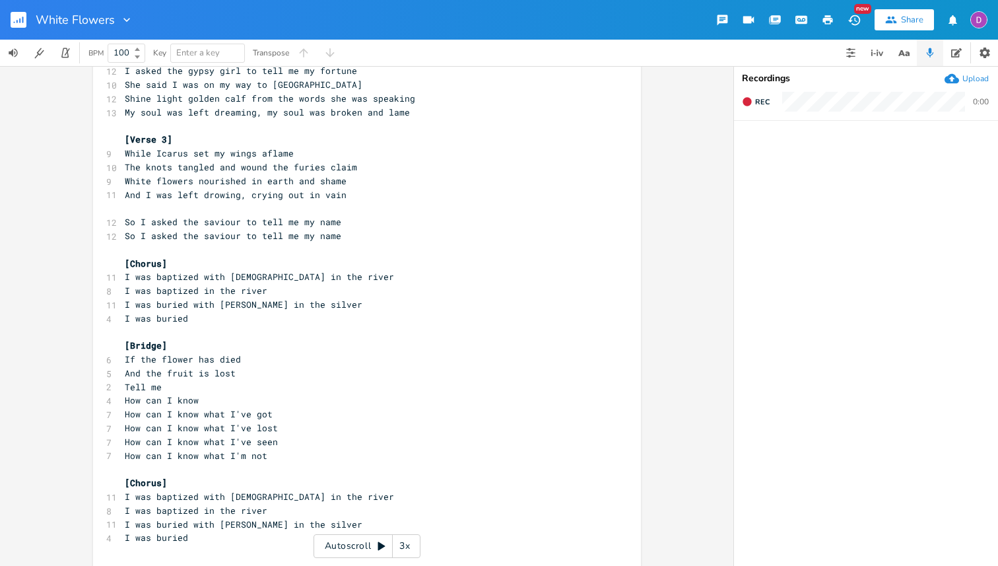
scroll to position [231, 0]
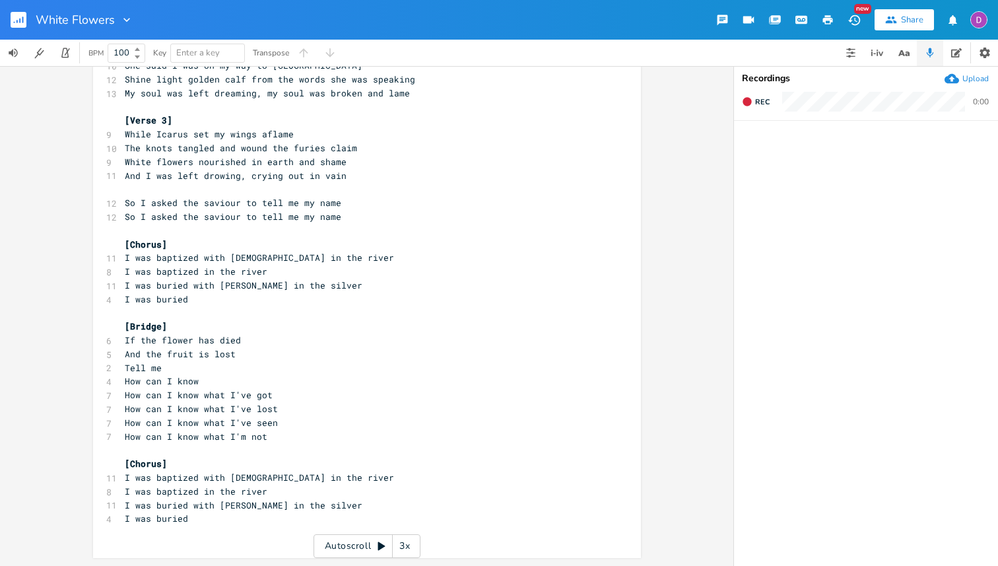
click at [259, 160] on span "White flowers nourished in earth and shame" at bounding box center [236, 162] width 222 height 12
type textarea "black"
click at [273, 163] on span "White flowers nourished in black earth and shame" at bounding box center [251, 162] width 253 height 12
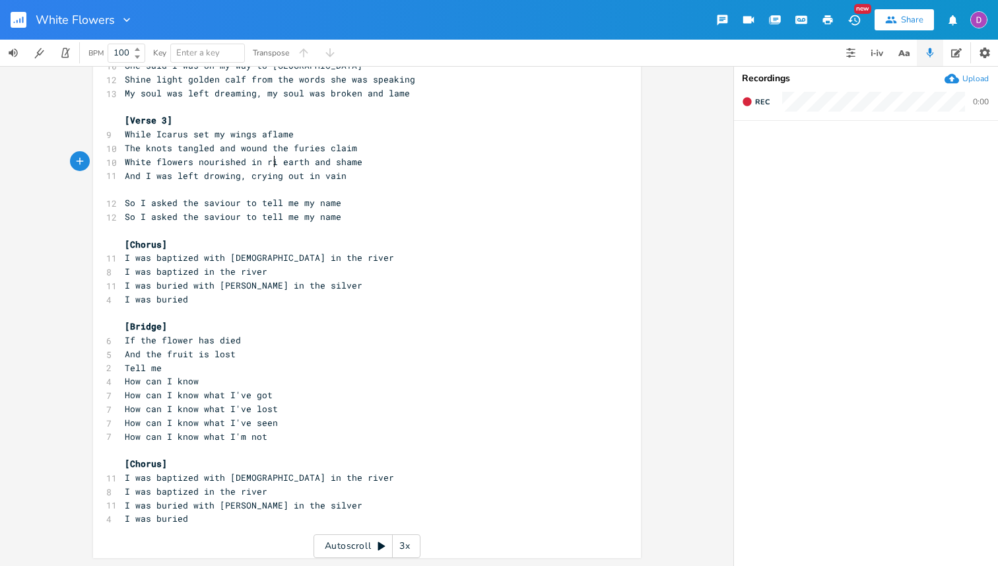
type textarea "rich"
click at [203, 519] on pre "I was buried" at bounding box center [360, 519] width 477 height 14
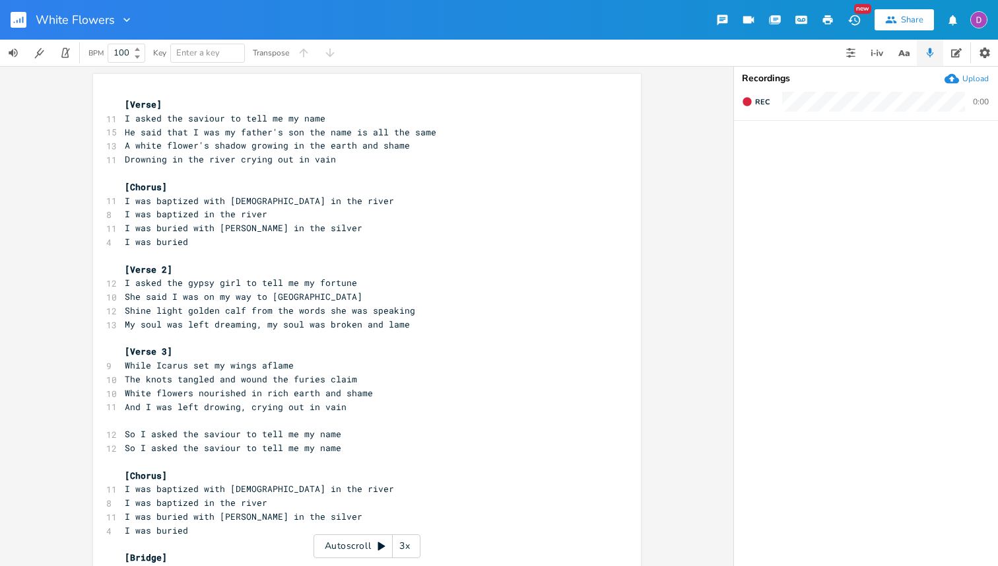
click at [122, 99] on pre "[Verse]" at bounding box center [360, 105] width 477 height 14
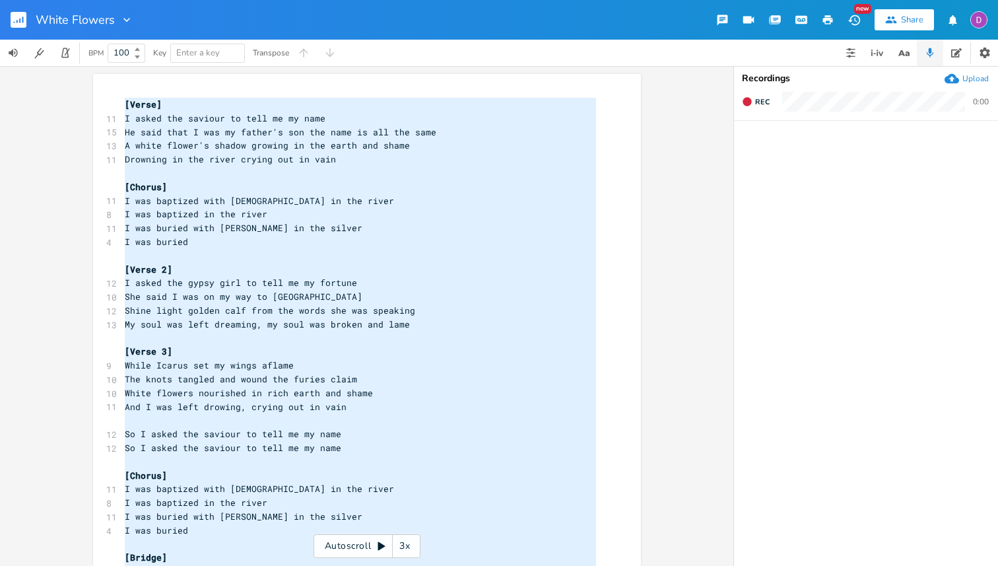
type textarea "[Verse] I asked the saviour to tell me my name He said that I was my father's s…"
